Goal: Task Accomplishment & Management: Manage account settings

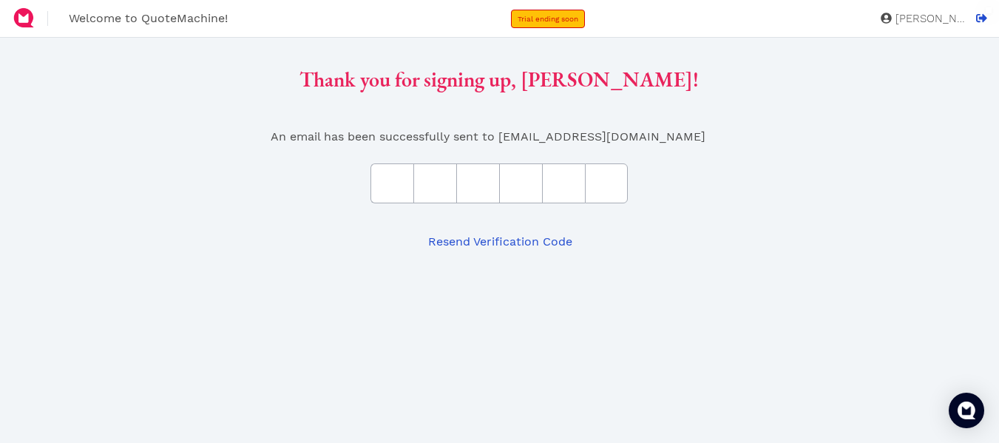
type input "B"
type input "3"
type input "E"
type input "3"
type input "5"
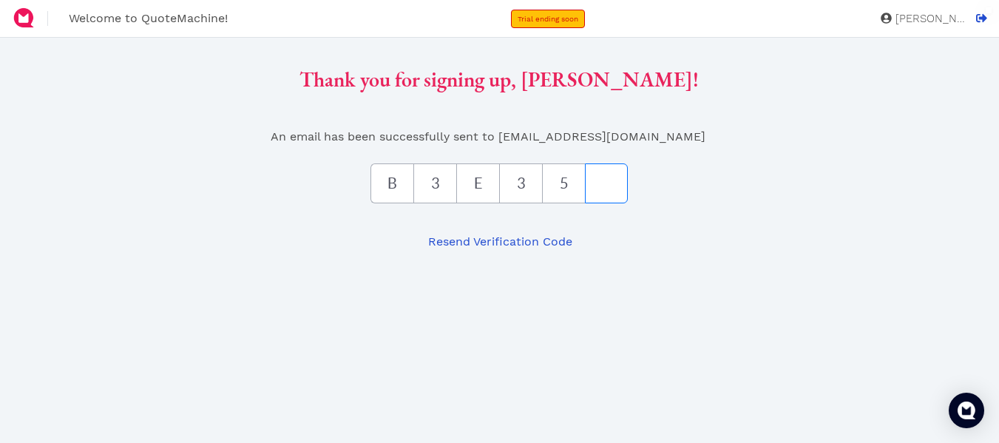
type input "9"
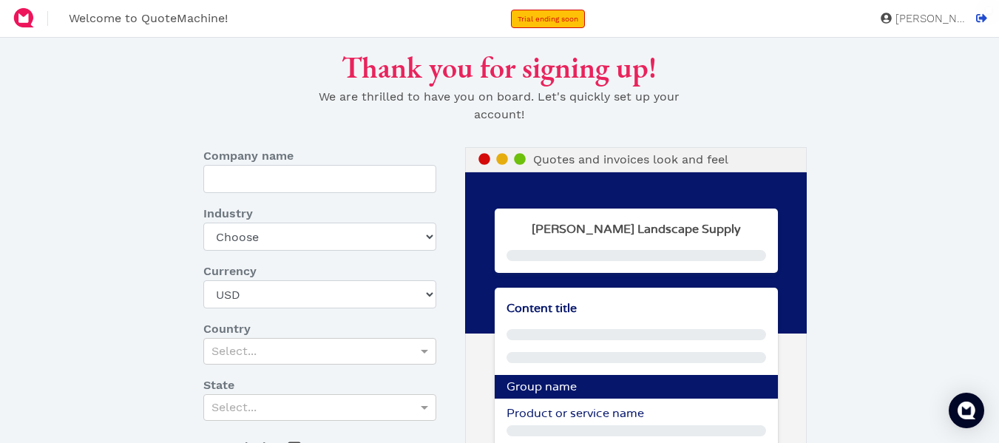
type input "Rathjen's Landscape Supply"
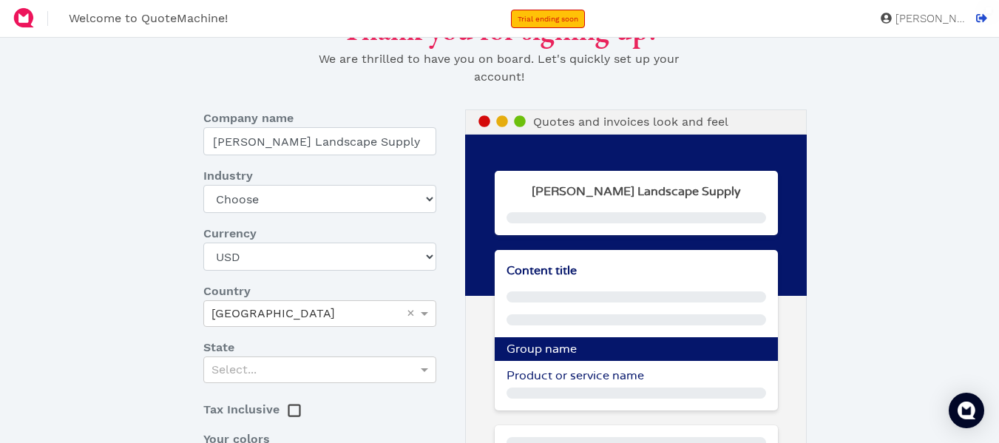
scroll to position [74, 0]
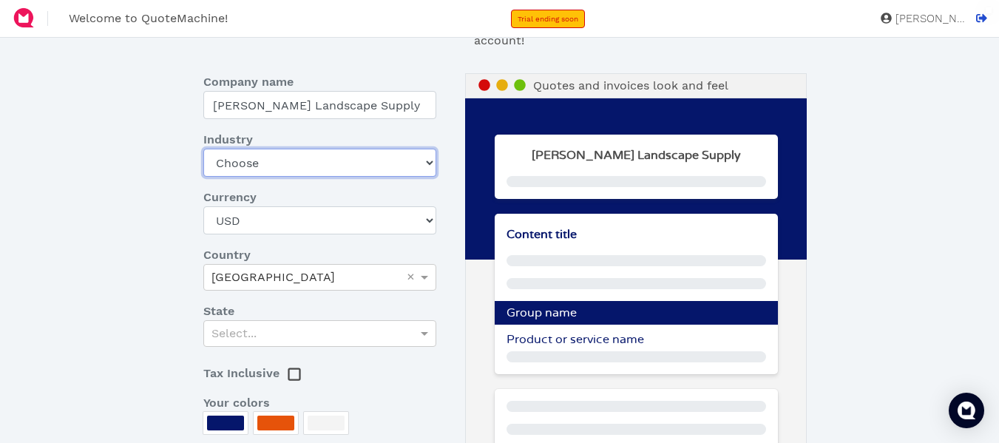
click at [235, 168] on select "Choose Art gallery Bike Books Construction (Not retail) Electronics Events Food…" at bounding box center [319, 163] width 233 height 28
select select "garden"
click at [203, 149] on select "Choose Art gallery Bike Books Construction (Not retail) Electronics Events Food…" at bounding box center [319, 163] width 233 height 28
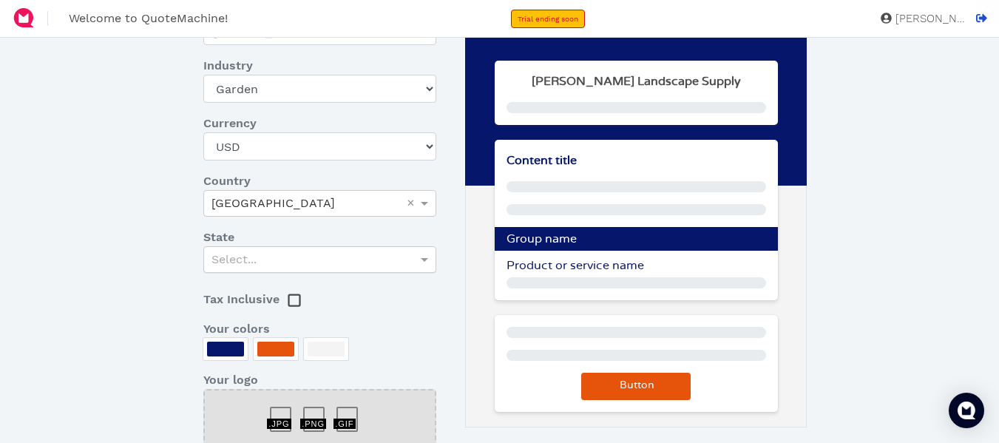
click at [271, 266] on div "Select..." at bounding box center [319, 259] width 231 height 25
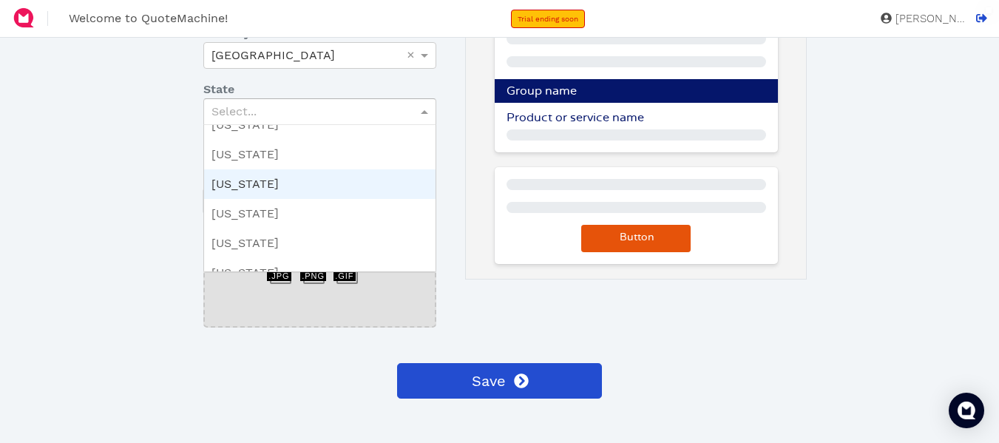
scroll to position [888, 0]
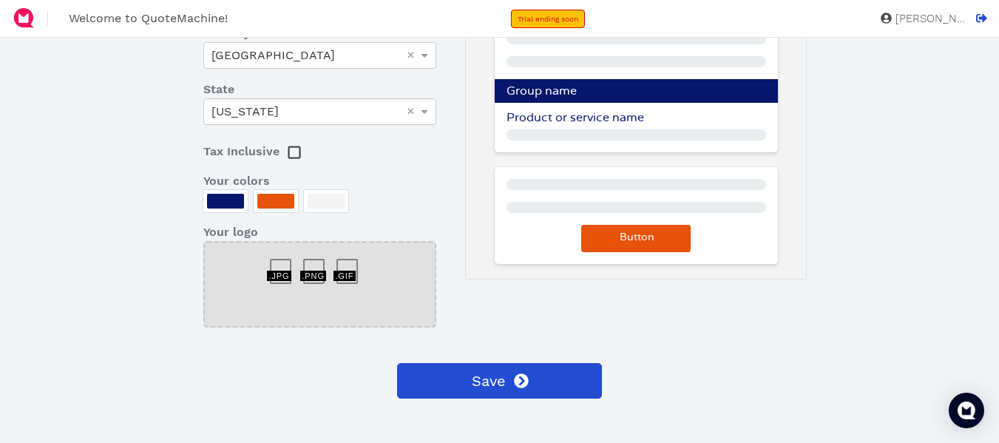
click at [216, 199] on div at bounding box center [225, 201] width 37 height 15
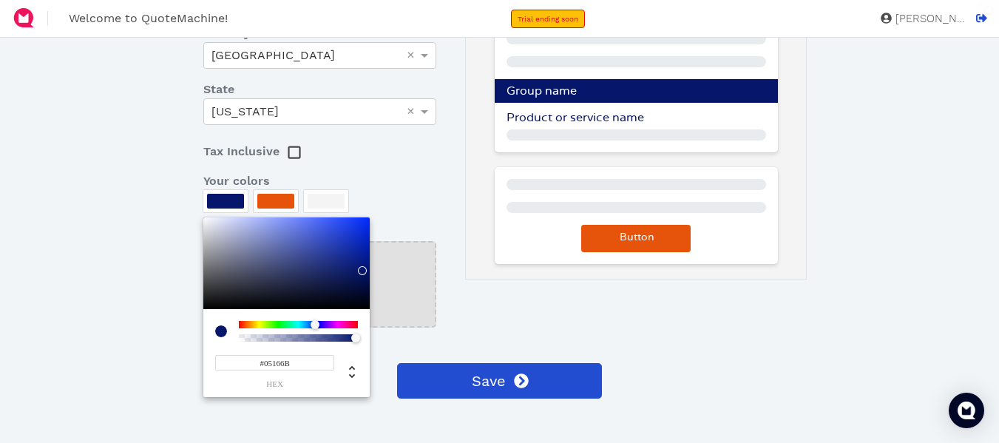
click at [216, 199] on div at bounding box center [499, 221] width 999 height 443
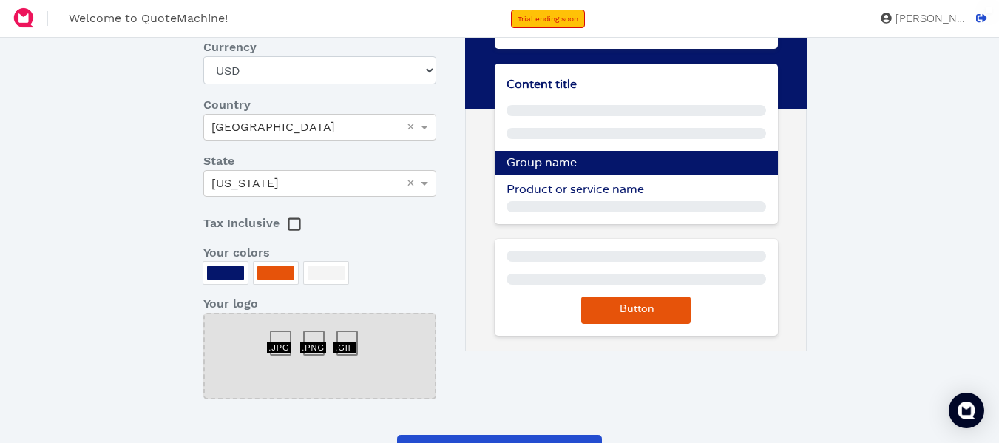
scroll to position [296, 0]
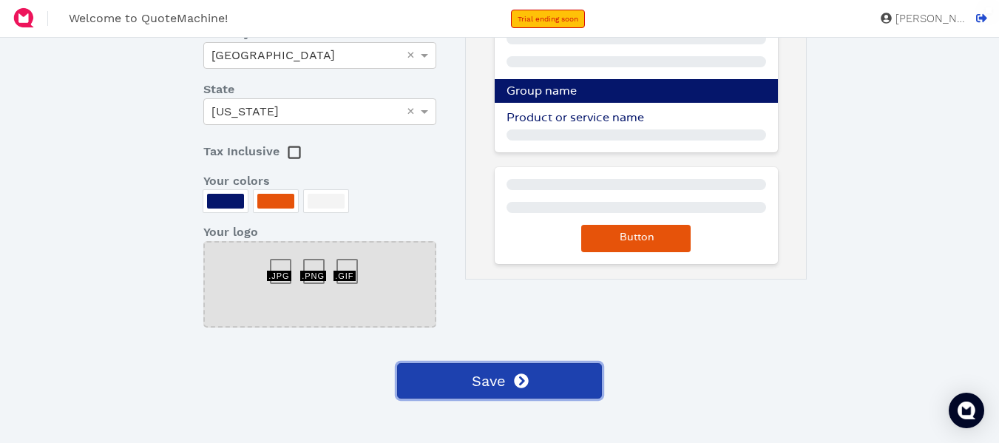
click at [505, 380] on span "Save" at bounding box center [488, 381] width 36 height 22
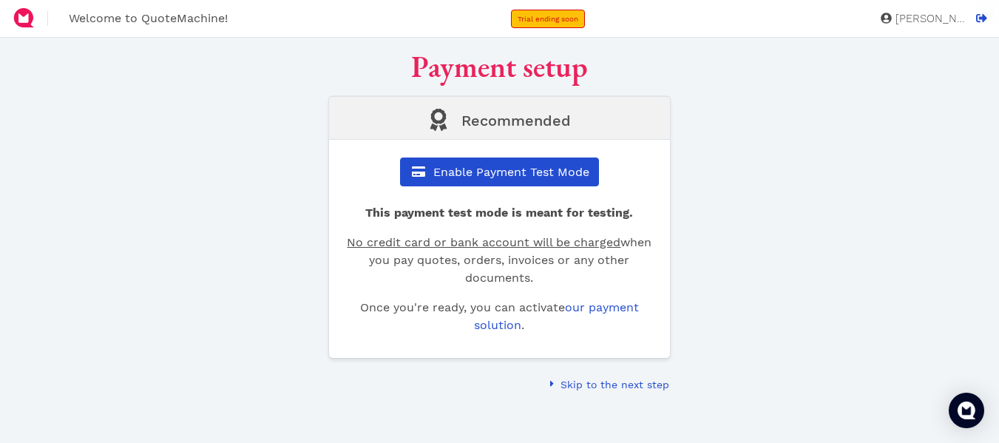
scroll to position [0, 0]
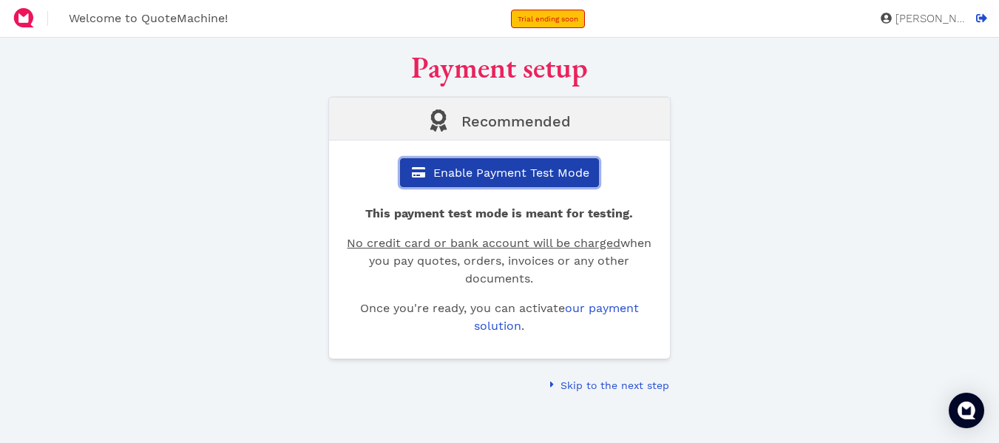
click at [490, 183] on button "Enable Payment Test Mode" at bounding box center [499, 172] width 199 height 29
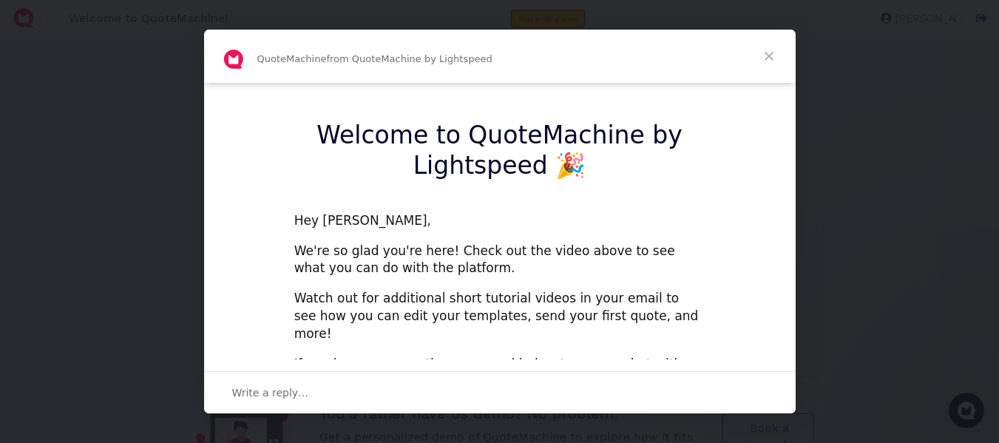
scroll to position [247, 0]
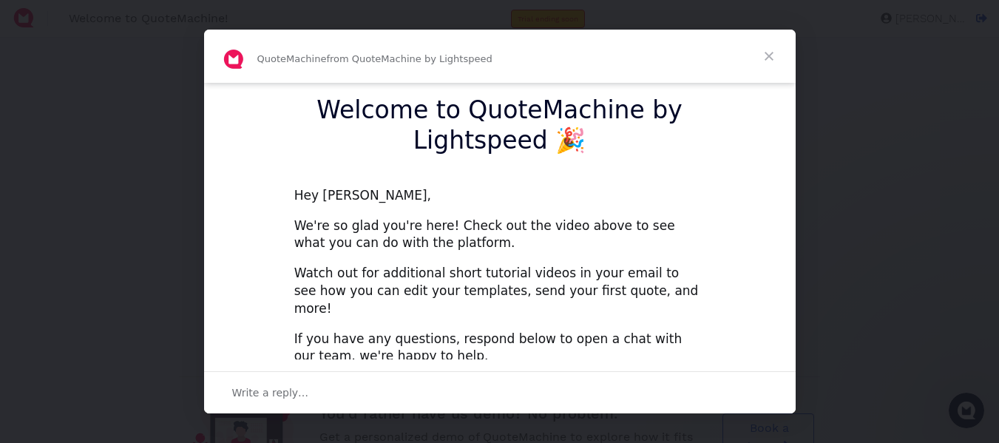
click at [763, 60] on span "Close" at bounding box center [769, 56] width 53 height 53
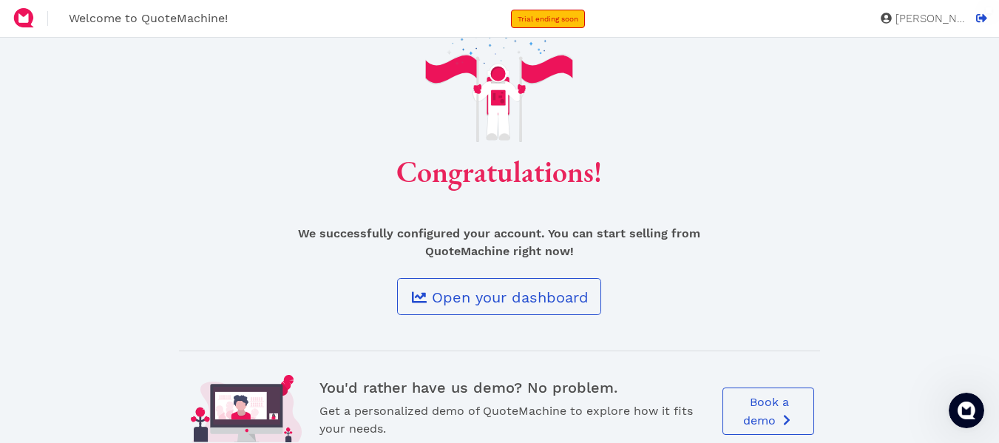
scroll to position [0, 0]
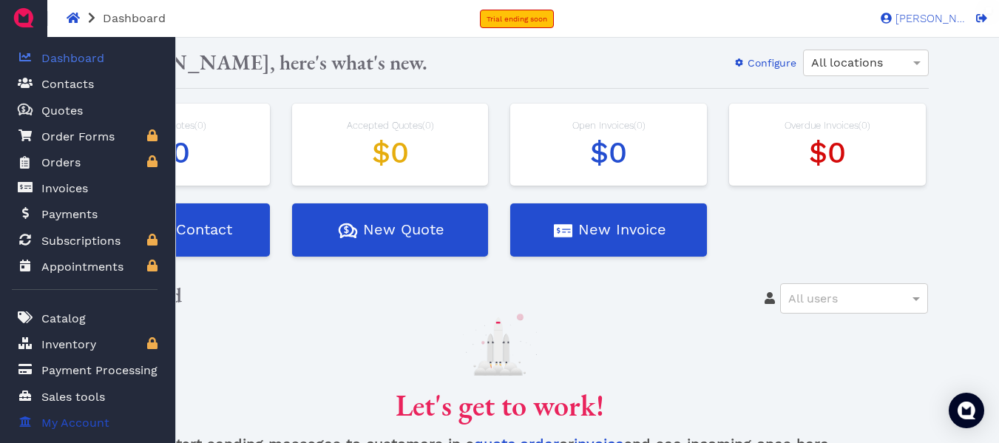
click at [39, 425] on span "My Account" at bounding box center [73, 422] width 74 height 18
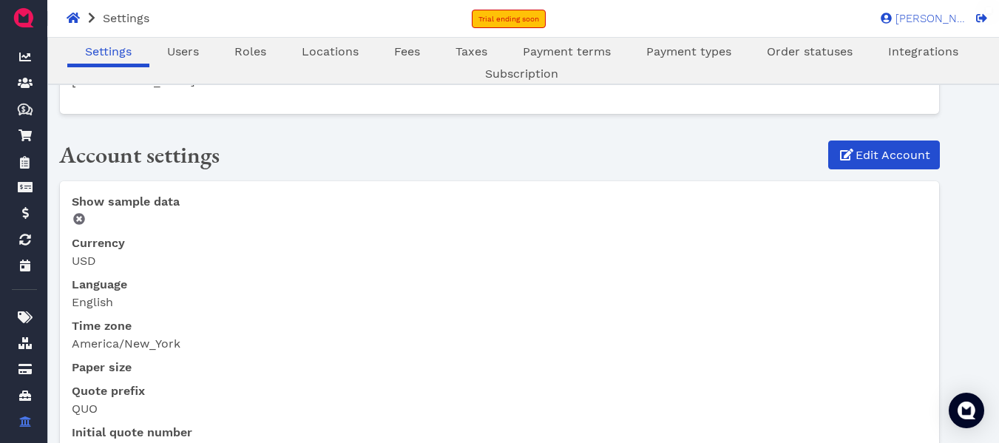
scroll to position [222, 0]
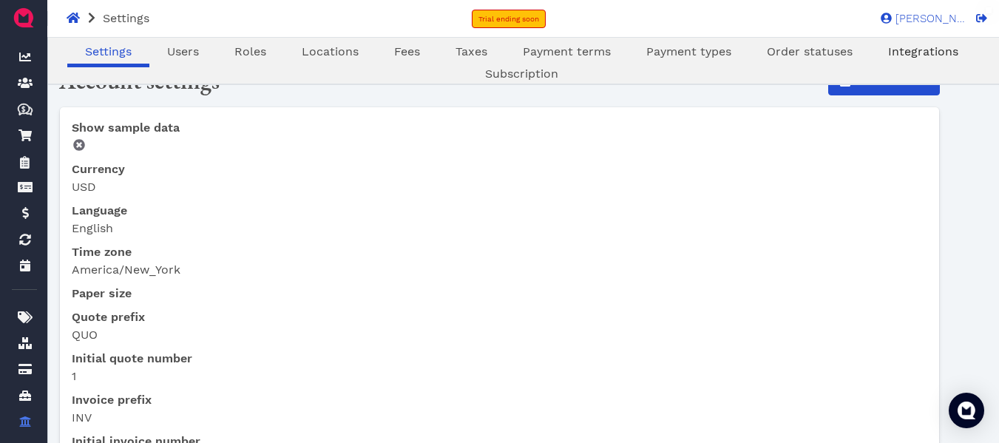
click at [917, 52] on span "Integrations" at bounding box center [923, 51] width 70 height 14
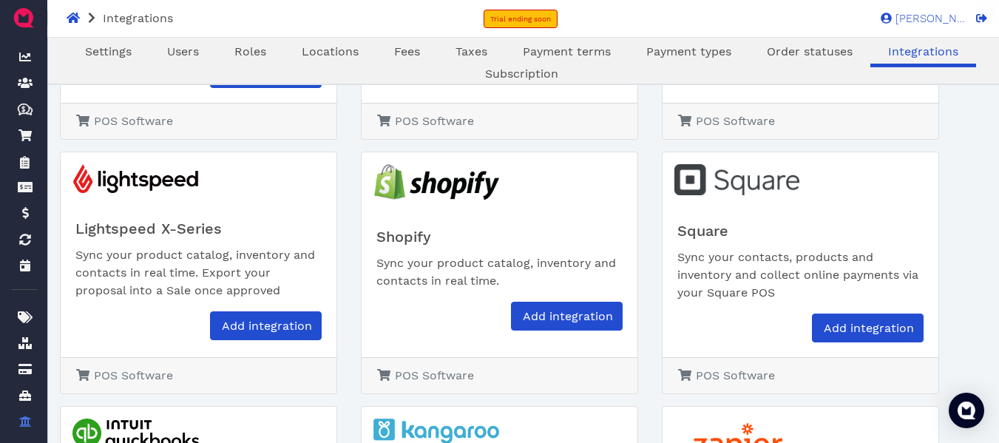
scroll to position [370, 0]
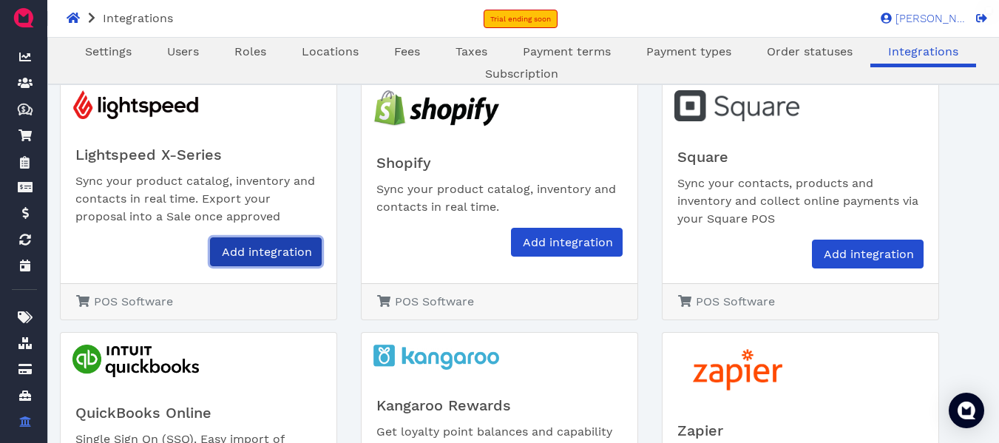
click at [254, 260] on link "Add integration" at bounding box center [266, 251] width 112 height 29
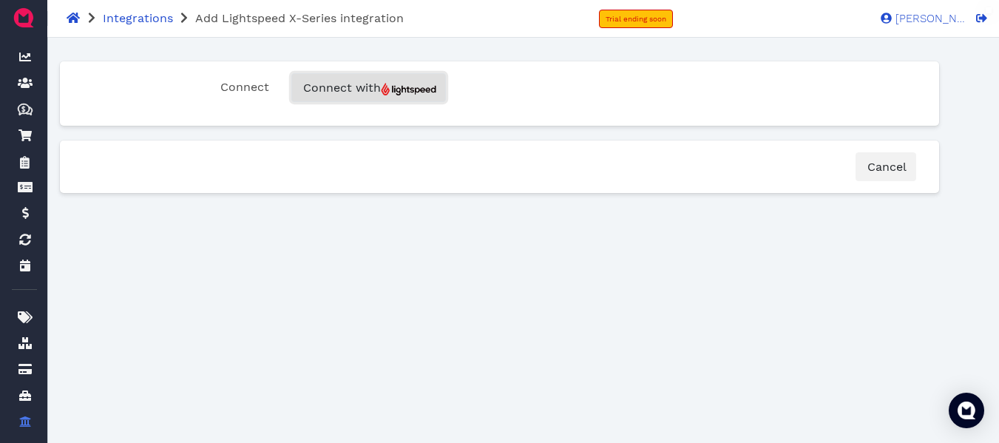
click at [412, 84] on img "button" at bounding box center [408, 89] width 55 height 13
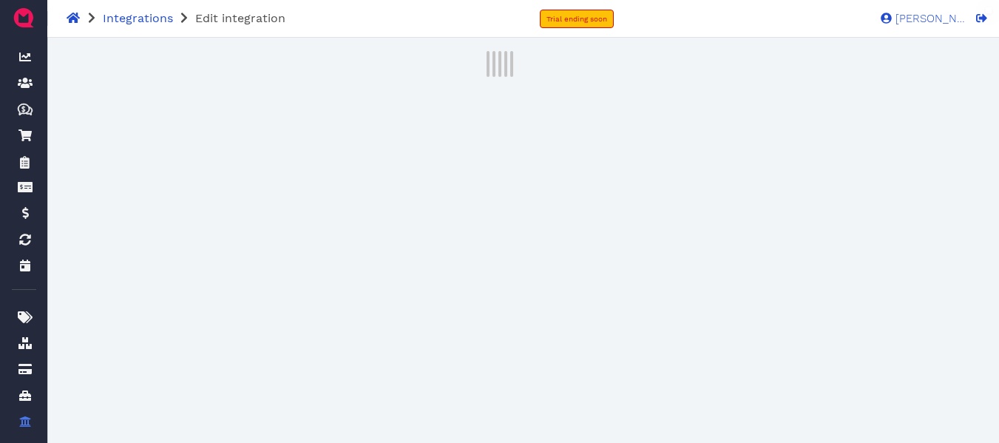
select select "270f7d56-ce0e-402b-a6b7-8d1626dfdd6c"
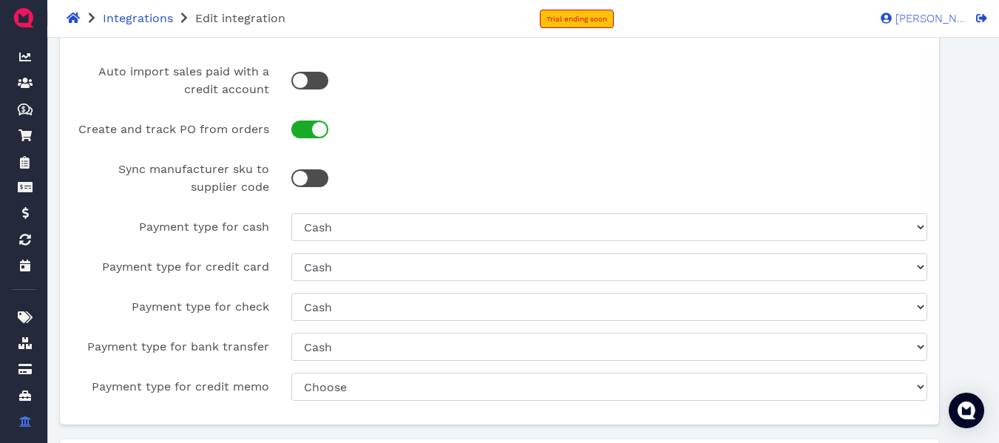
scroll to position [148, 0]
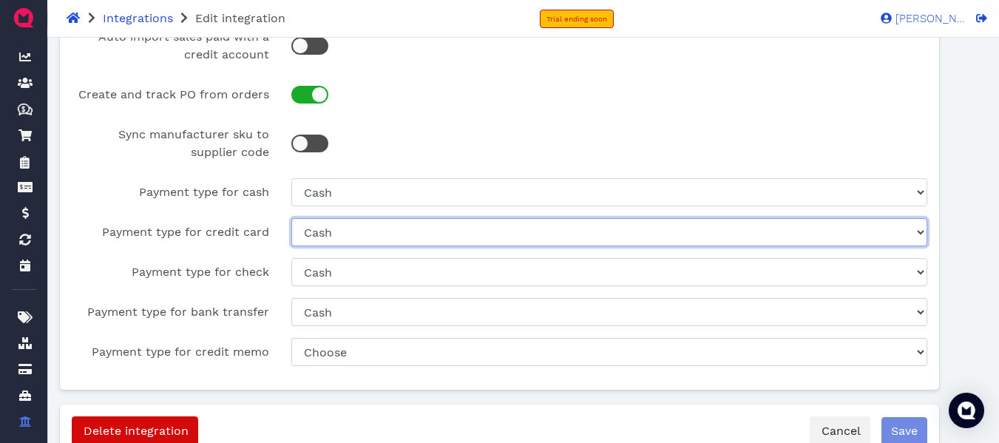
click at [587, 226] on select "Choose Lightspeed Payments Online payments Cash Check" at bounding box center [609, 232] width 636 height 28
select select "04c183d8-6542-49ca-82c4-e60a3c482be2"
click at [291, 218] on select "Choose Lightspeed Payments Online payments Cash Check" at bounding box center [609, 232] width 636 height 28
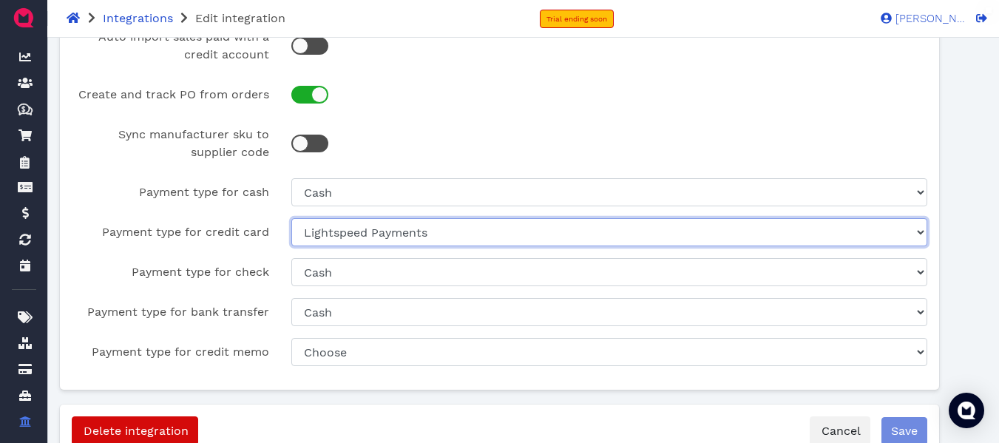
scroll to position [206, 0]
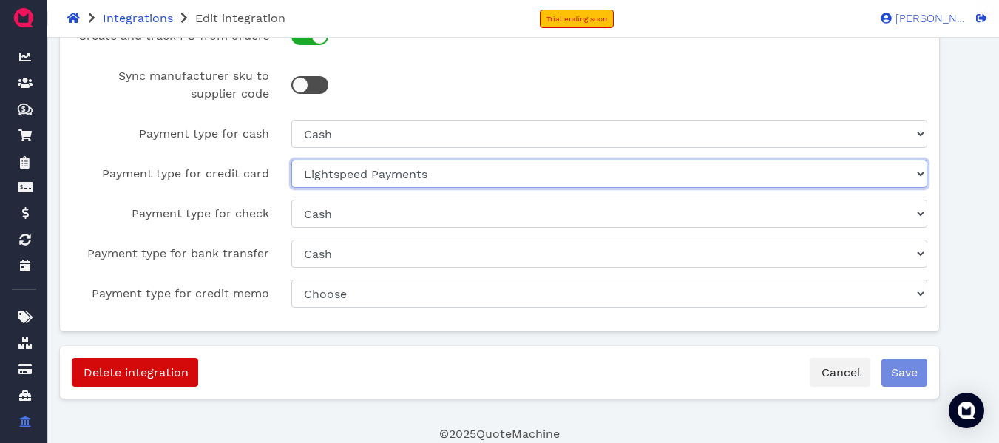
click at [507, 174] on select "Choose Lightspeed Payments Online payments Cash Check" at bounding box center [609, 174] width 636 height 28
click at [513, 177] on select "Choose Lightspeed Payments Online payments Cash Check" at bounding box center [609, 174] width 636 height 28
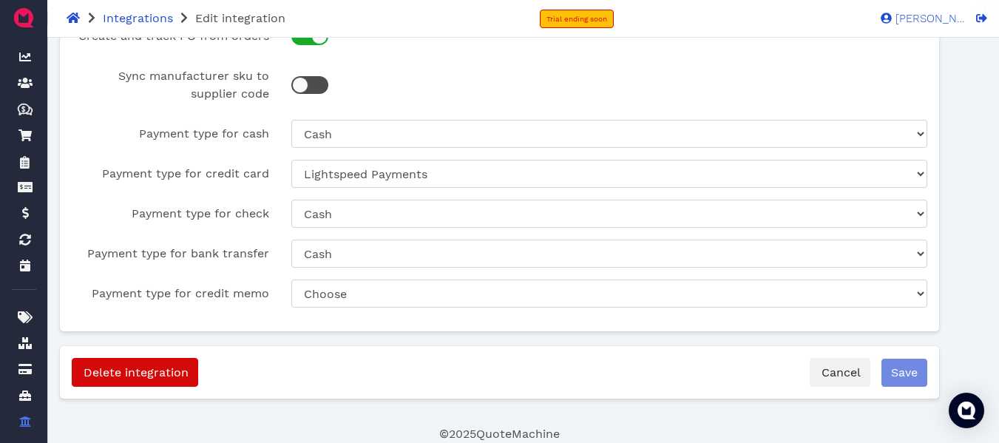
click at [540, 97] on div at bounding box center [609, 85] width 658 height 46
